Goal: Obtain resource: Obtain resource

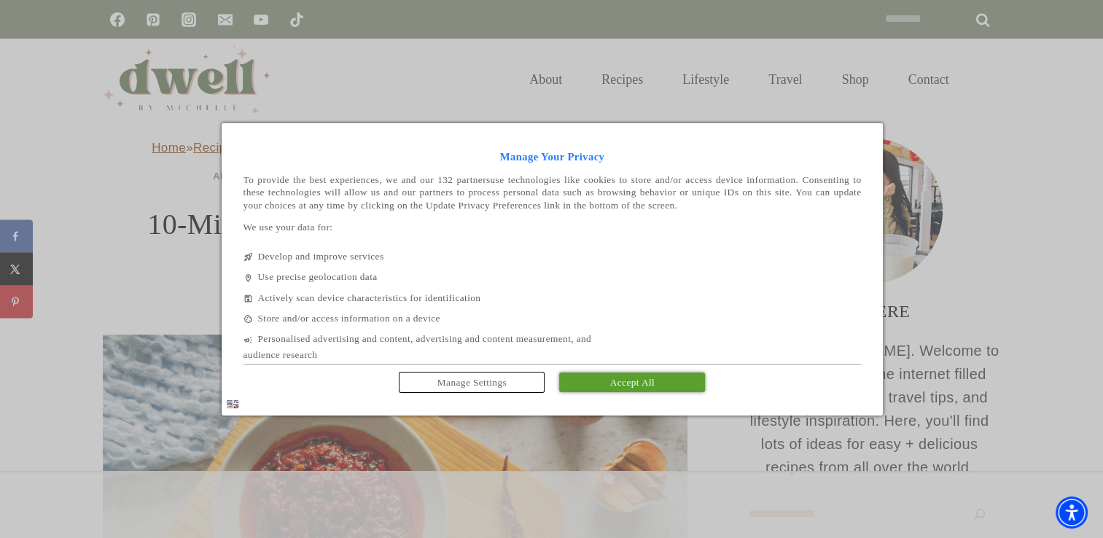
click at [620, 359] on div "Manage Your Privacy To provide the best experiences, we and our 132 partners us…" at bounding box center [552, 251] width 618 height 227
click at [617, 381] on span "Accept All" at bounding box center [632, 382] width 44 height 11
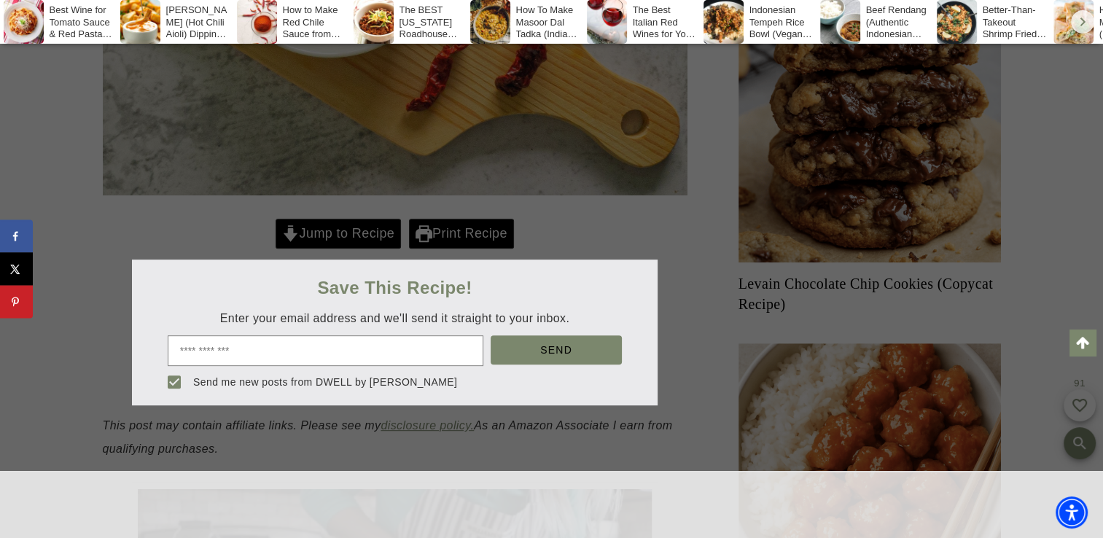
scroll to position [647, 0]
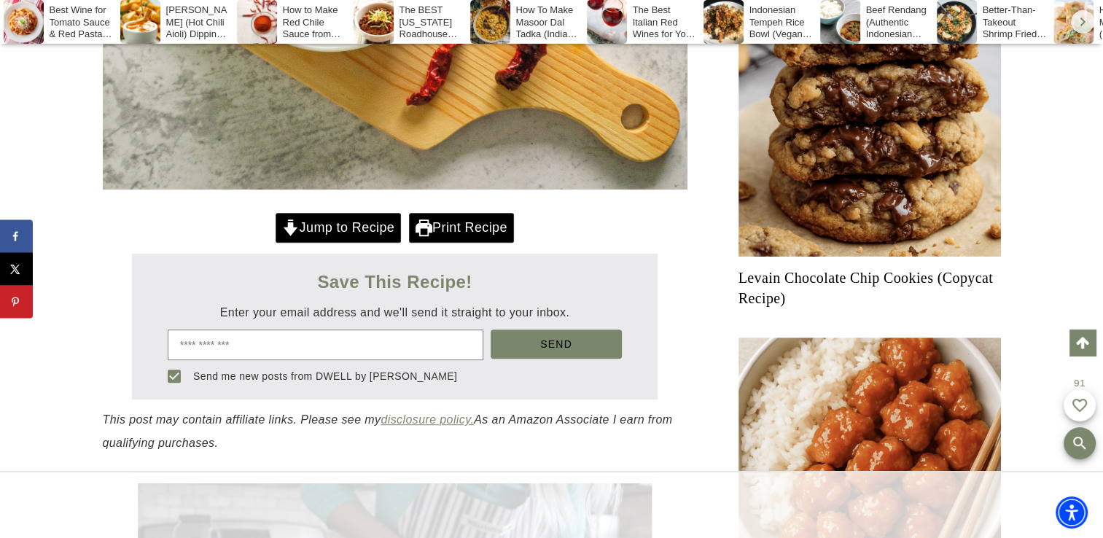
click at [471, 214] on link "Print Recipe" at bounding box center [461, 228] width 105 height 30
